Goal: Complete application form

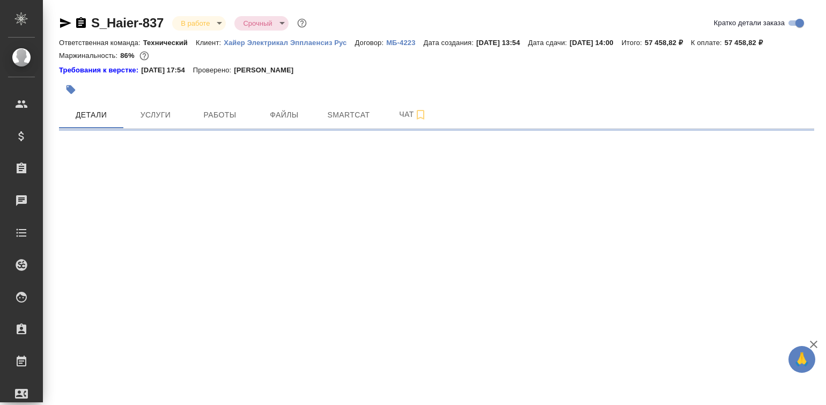
select select "RU"
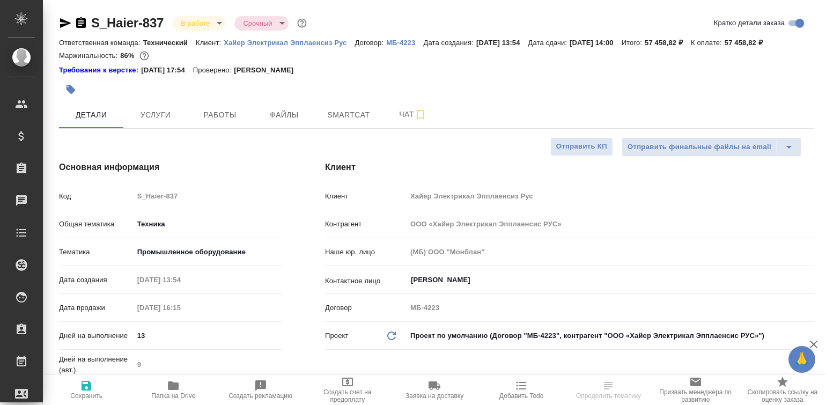
type textarea "x"
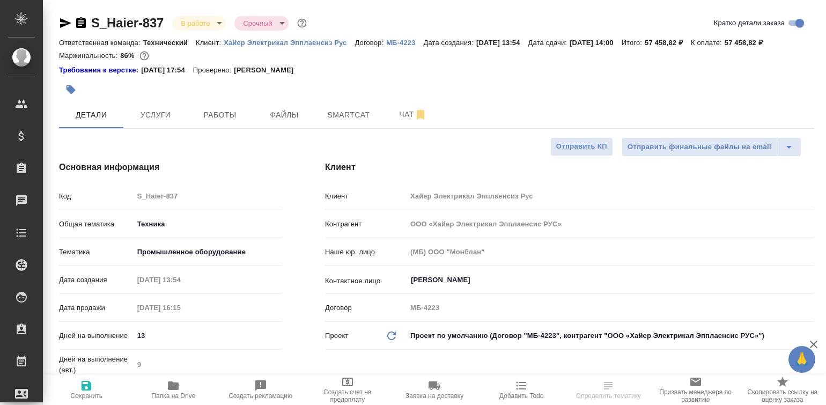
type textarea "x"
type input "Белякова Юлия"
type input "[PERSON_NAME]pavlova"
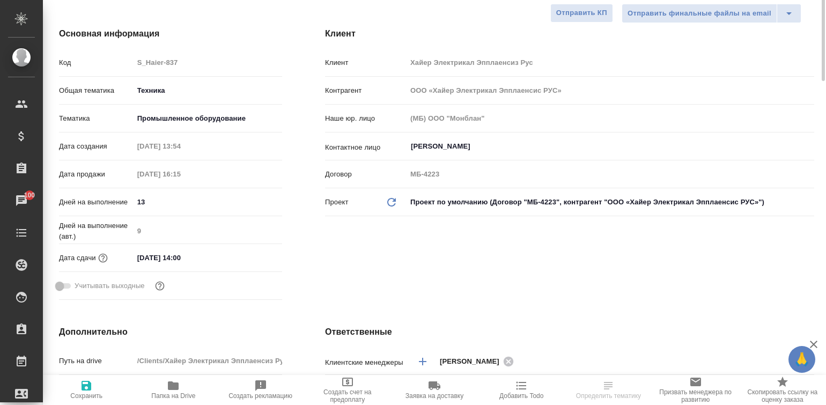
scroll to position [67, 0]
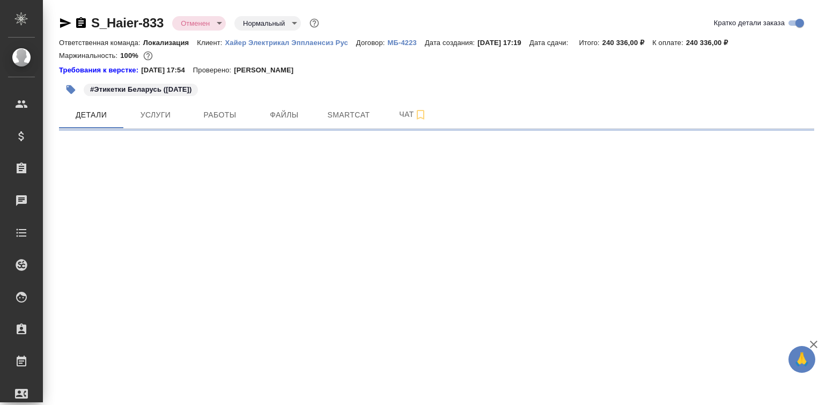
select select "RU"
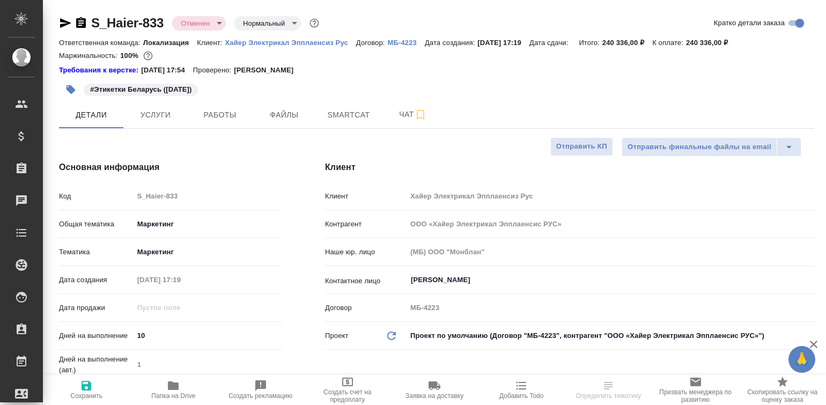
type textarea "x"
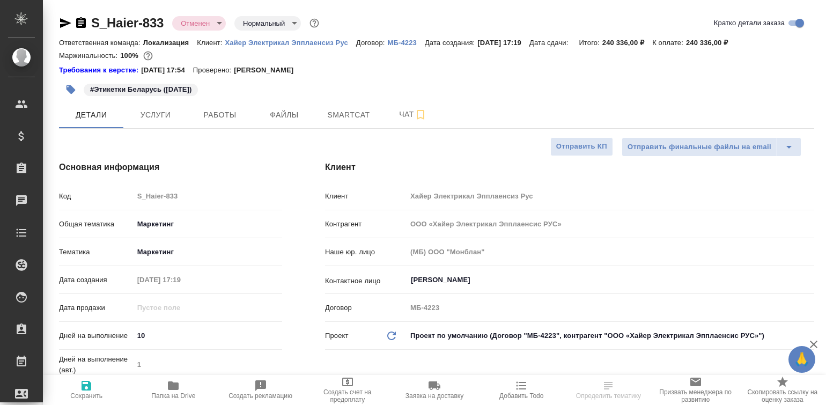
type textarea "x"
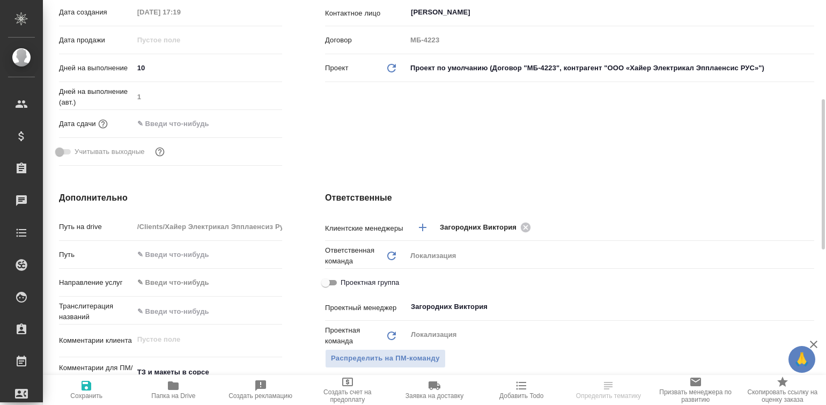
scroll to position [469, 0]
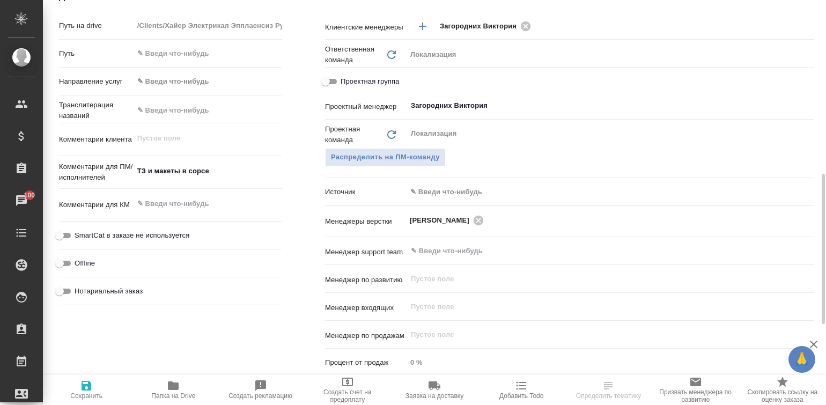
type textarea "x"
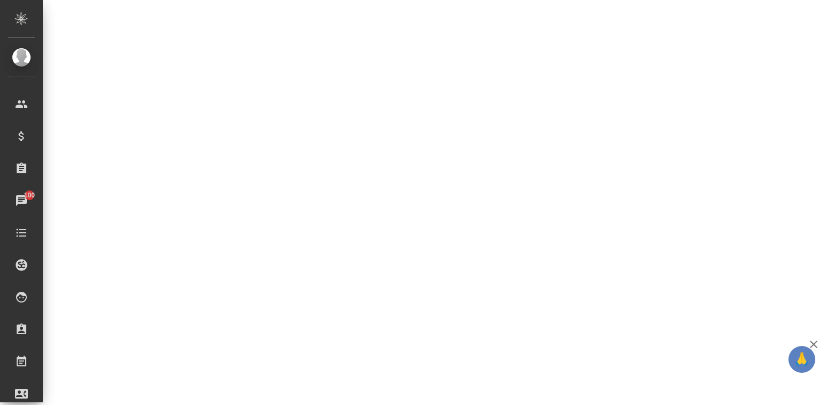
select select "RU"
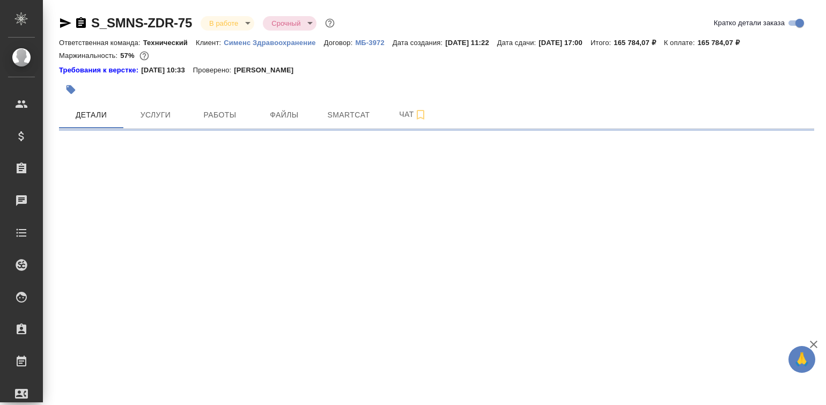
select select "RU"
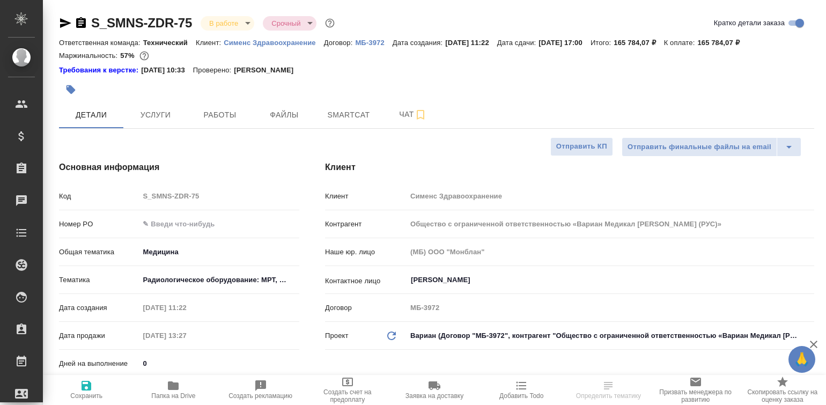
type textarea "x"
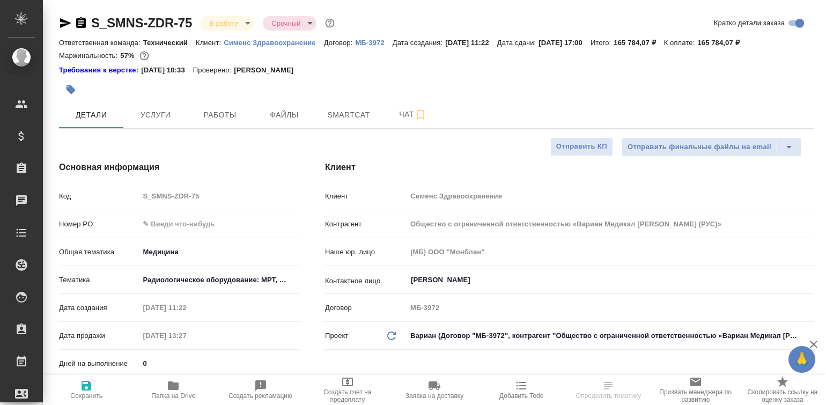
type textarea "x"
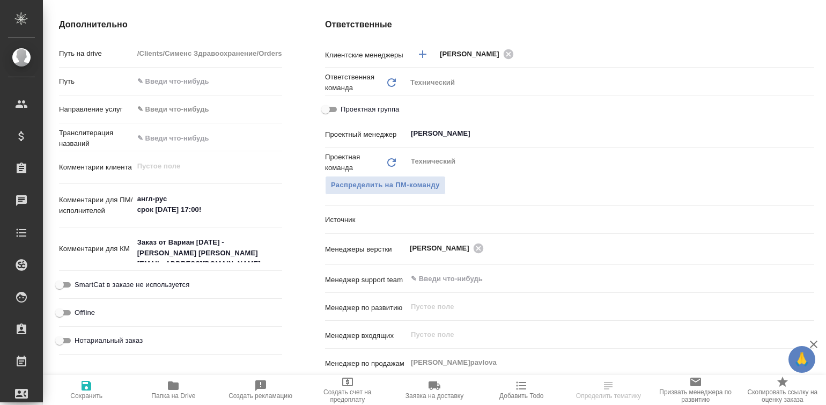
scroll to position [536, 0]
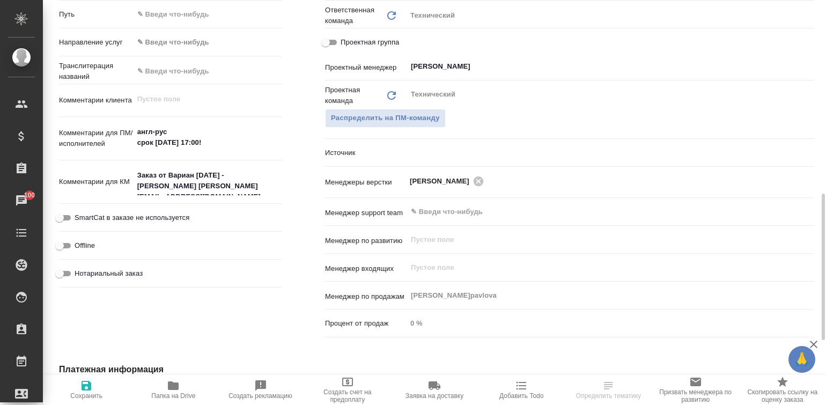
type textarea "x"
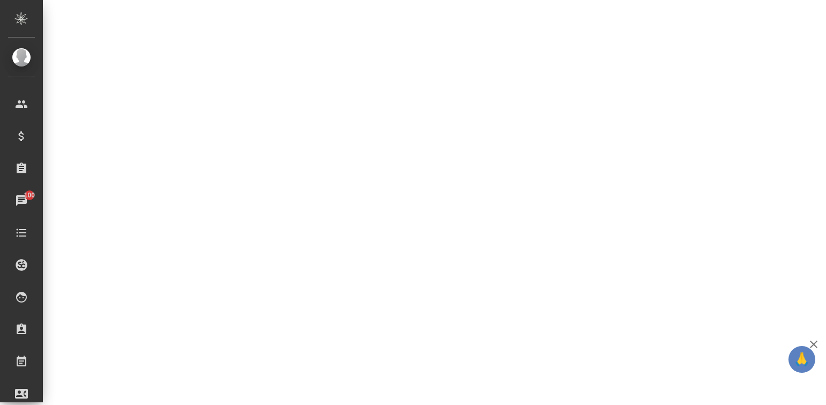
select select "RU"
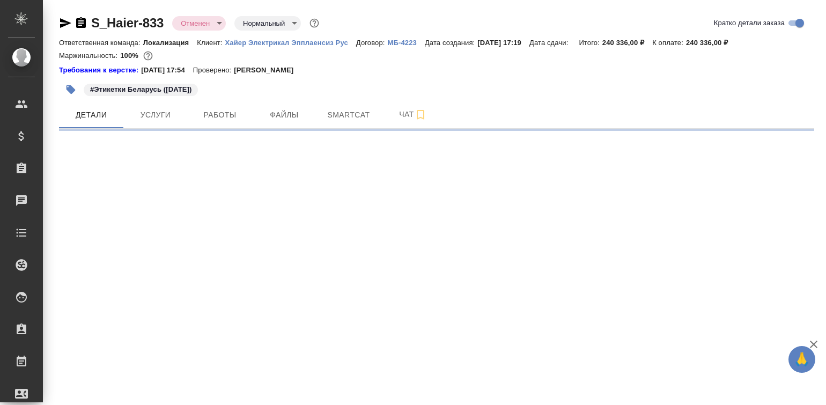
select select "RU"
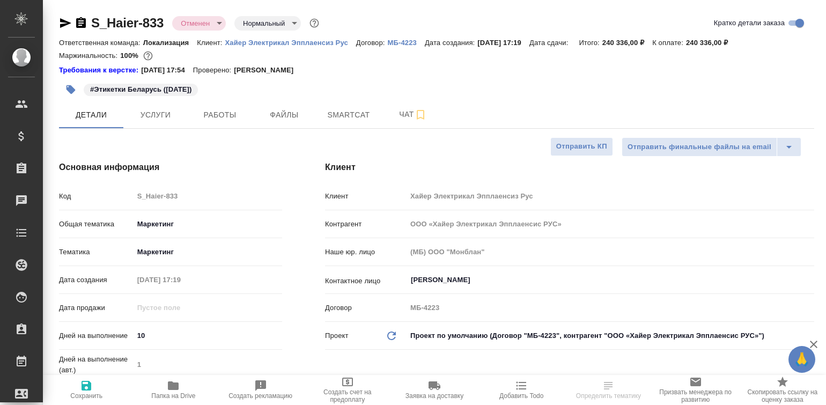
type textarea "x"
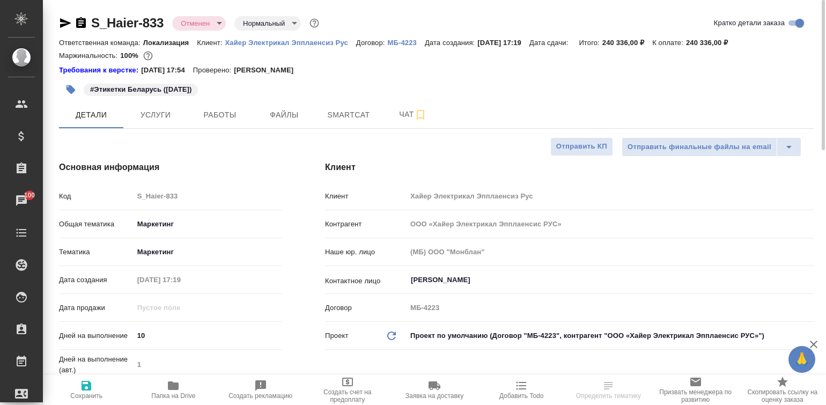
type textarea "x"
select select "RU"
type textarea "x"
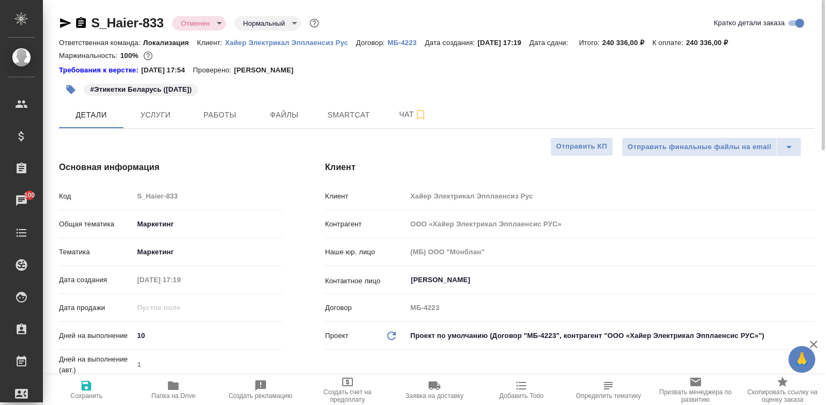
type textarea "x"
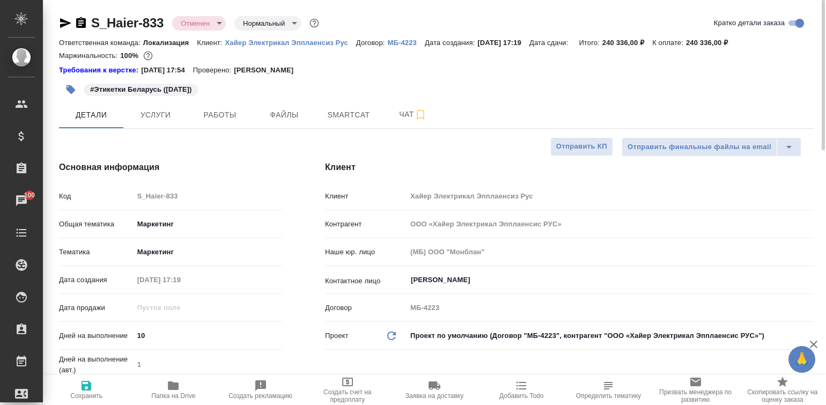
type textarea "x"
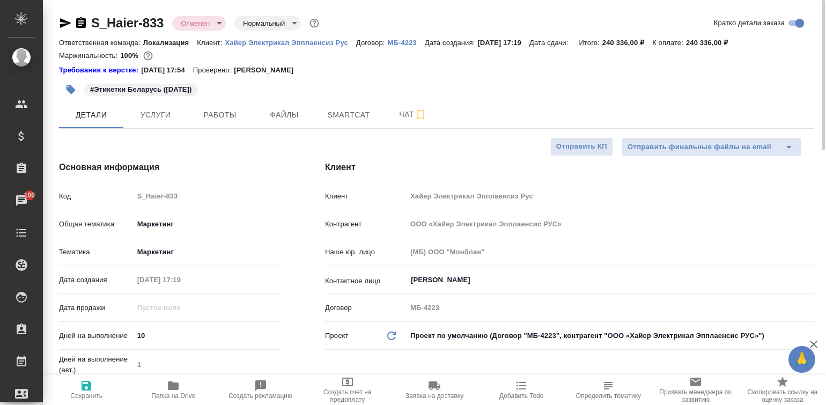
type textarea "x"
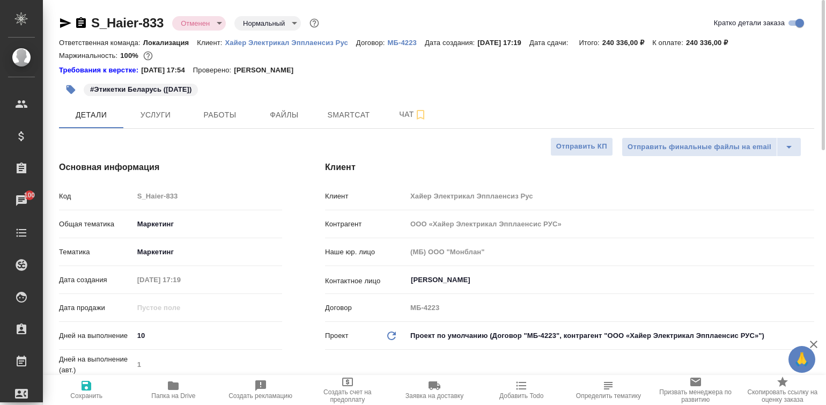
type textarea "x"
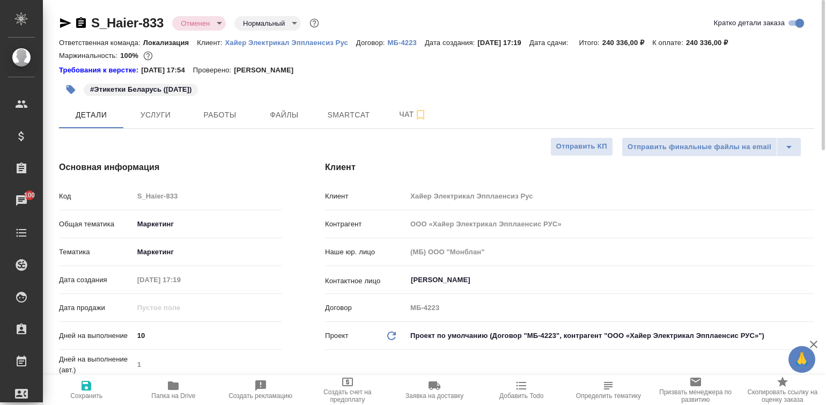
type textarea "x"
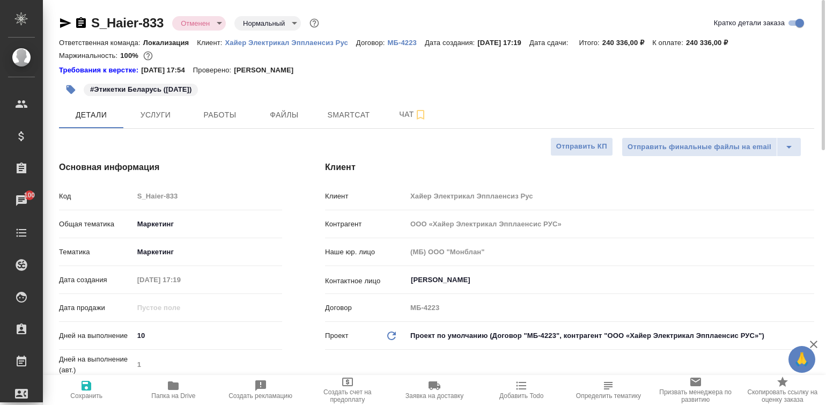
type textarea "x"
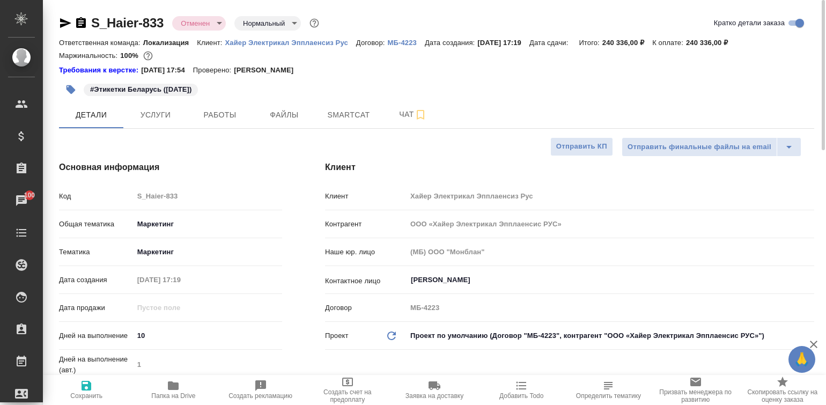
type textarea "x"
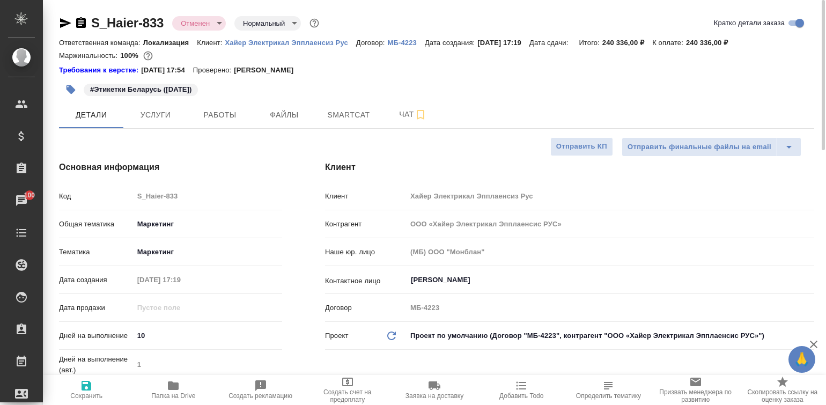
type textarea "x"
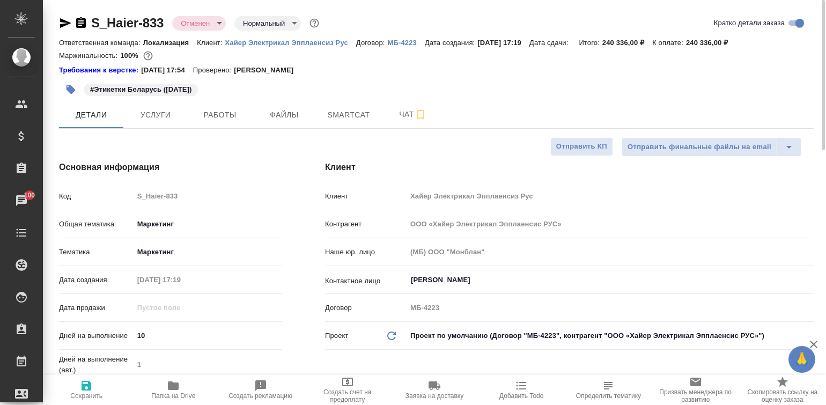
type textarea "x"
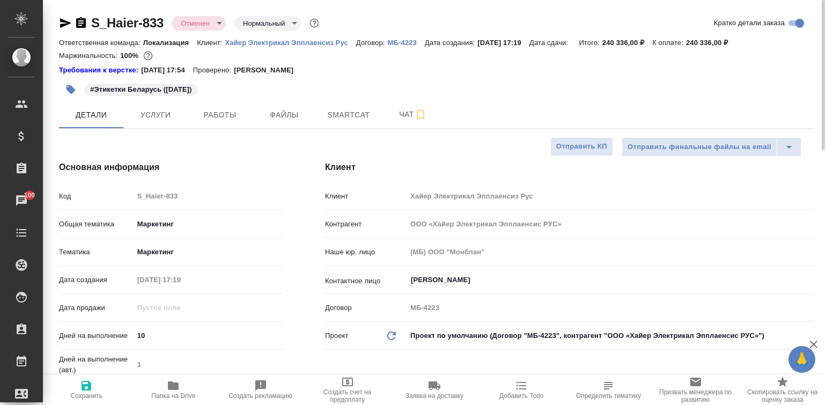
type textarea "x"
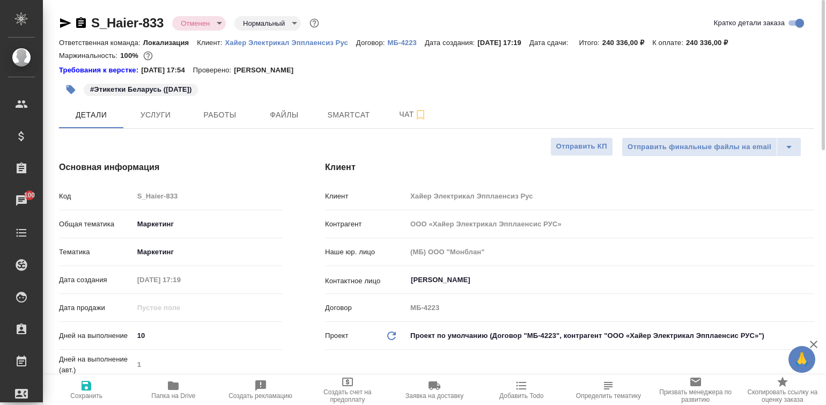
type textarea "x"
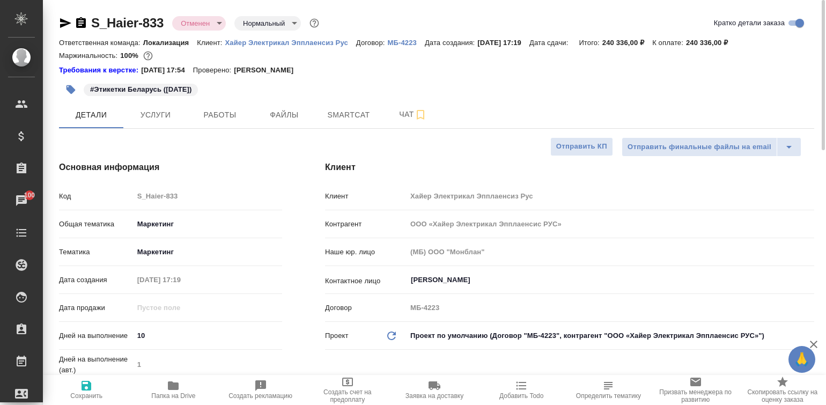
type textarea "x"
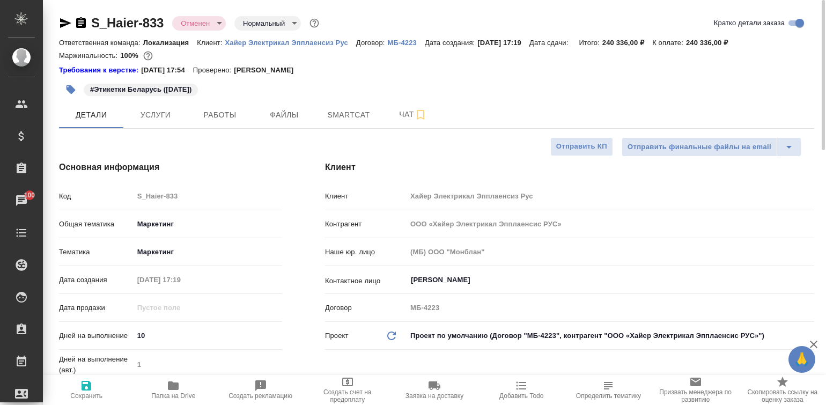
type textarea "x"
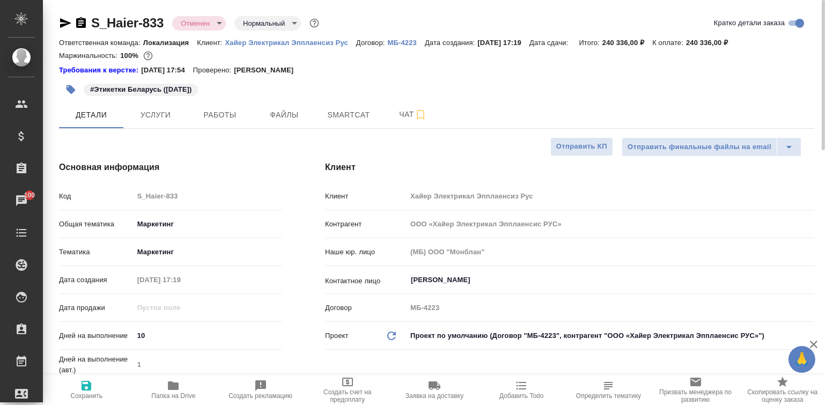
type textarea "x"
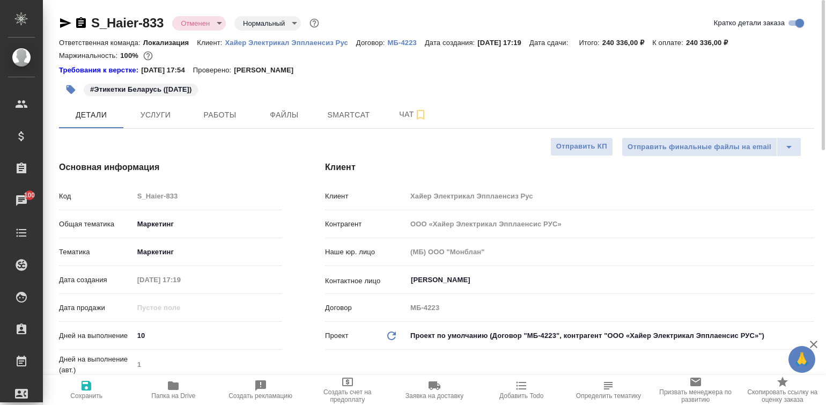
type textarea "x"
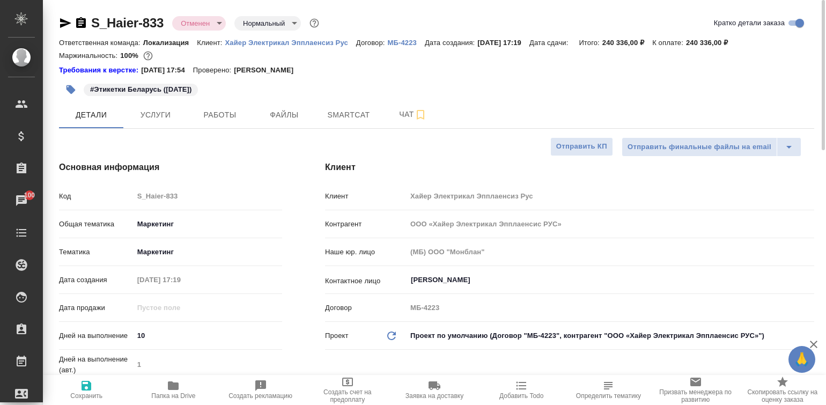
type textarea "x"
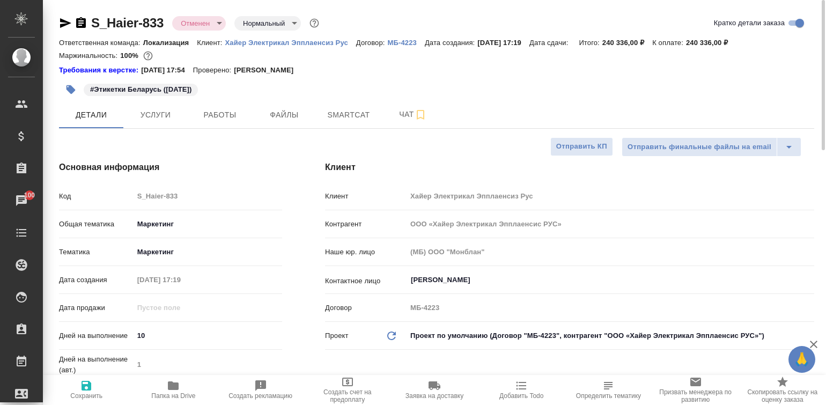
type textarea "x"
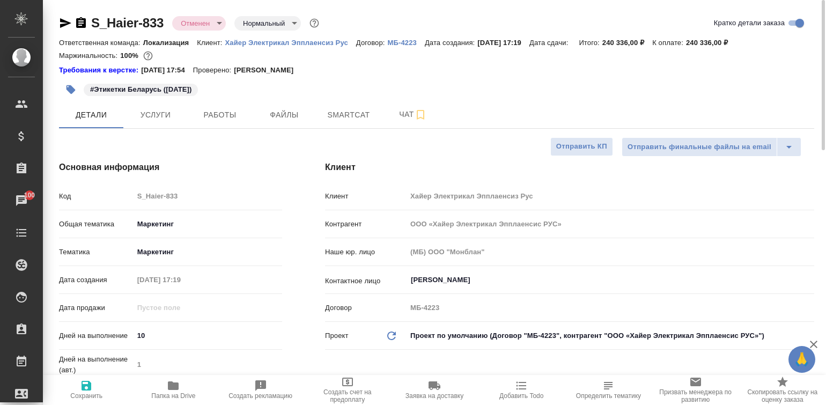
type textarea "x"
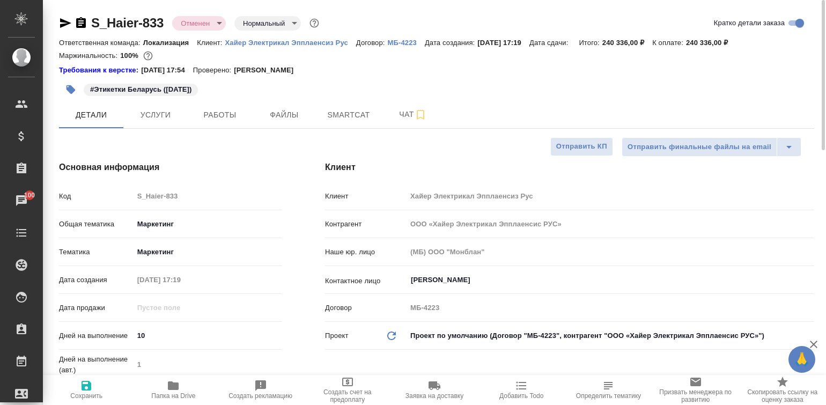
type textarea "x"
